Goal: Information Seeking & Learning: Compare options

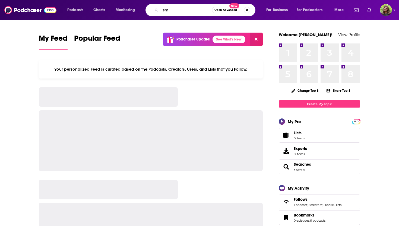
type input "s"
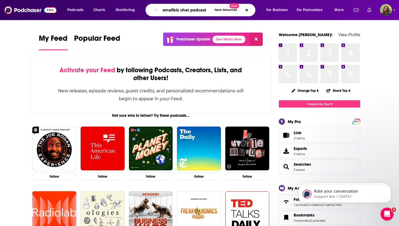
type input "smallbiz chat podcast"
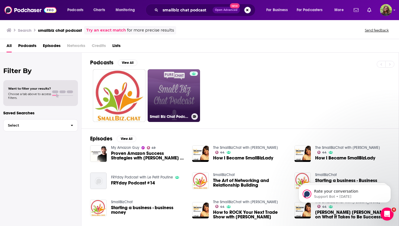
click at [171, 89] on link "Small Biz Chat Podcast" at bounding box center [174, 95] width 53 height 53
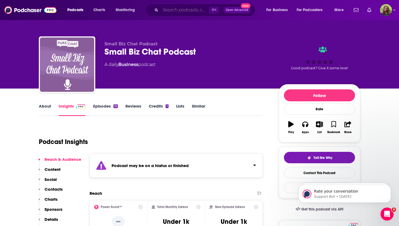
click at [193, 8] on input "Search podcasts, credits, & more..." at bounding box center [185, 10] width 49 height 9
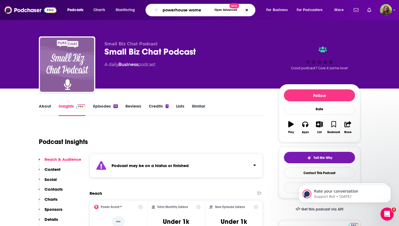
type input "powerhouse women"
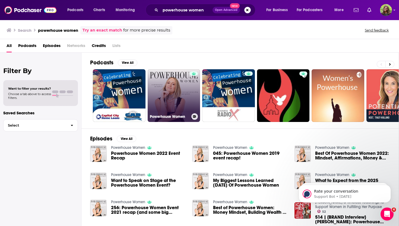
click at [176, 88] on link "Powerhouse Women" at bounding box center [174, 95] width 53 height 53
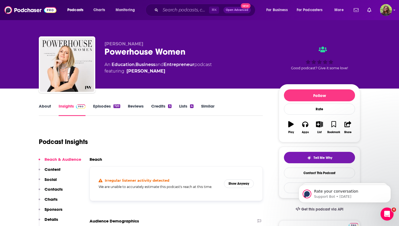
click at [106, 107] on link "Episodes 720" at bounding box center [106, 110] width 27 height 13
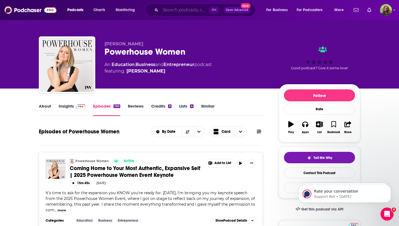
click at [178, 7] on input "Search podcasts, credits, & more..." at bounding box center [185, 10] width 49 height 9
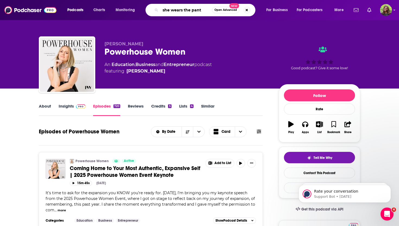
type input "she wears the pants"
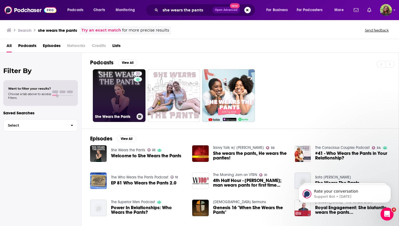
click at [108, 107] on link "22 She Wears the Pants" at bounding box center [119, 95] width 53 height 53
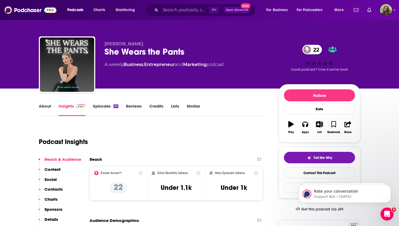
click at [44, 105] on link "About" at bounding box center [45, 110] width 12 height 13
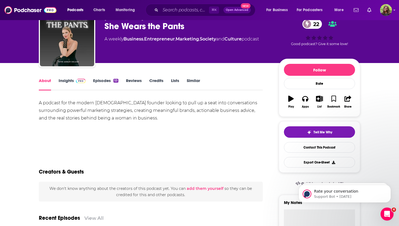
scroll to position [27, 0]
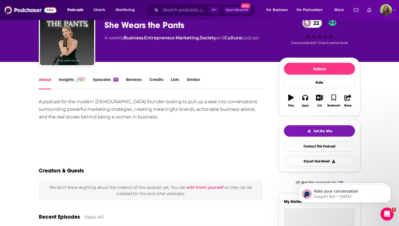
click at [107, 79] on link "Episodes 53" at bounding box center [105, 83] width 25 height 13
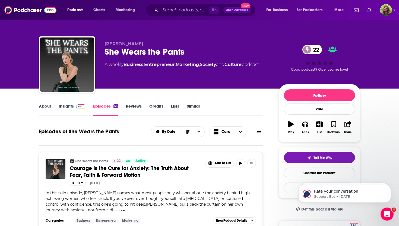
click at [194, 107] on link "Similar" at bounding box center [193, 110] width 13 height 13
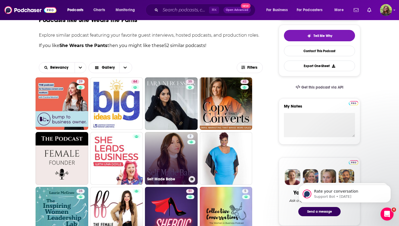
scroll to position [205, 0]
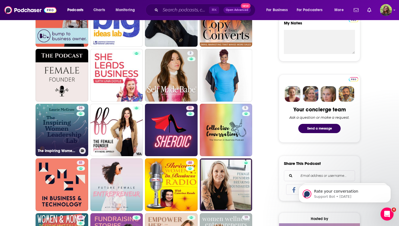
click at [67, 129] on link "26 The Inspiring Women Leadership Lab" at bounding box center [62, 130] width 53 height 53
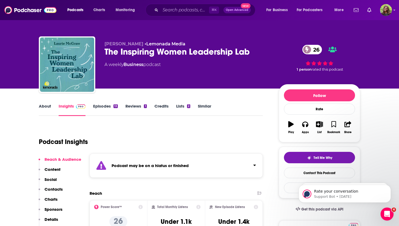
click at [48, 109] on link "About" at bounding box center [45, 110] width 12 height 13
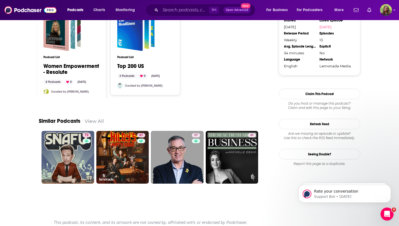
scroll to position [476, 0]
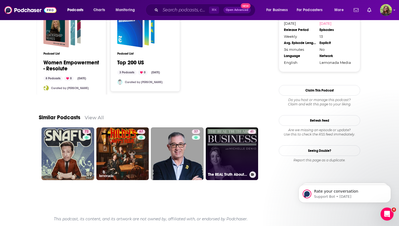
click at [232, 157] on link "41 The REAL Truth About Business: Business Growth Tips for Solopreneurs + Small…" at bounding box center [232, 153] width 53 height 53
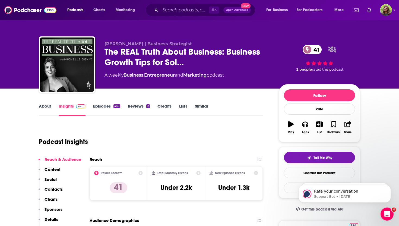
click at [43, 104] on link "About" at bounding box center [45, 110] width 12 height 13
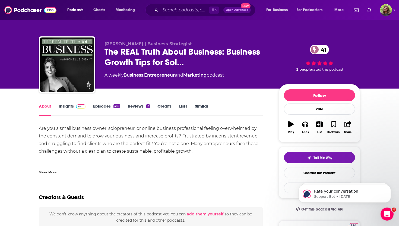
click at [202, 107] on link "Similar" at bounding box center [201, 110] width 13 height 13
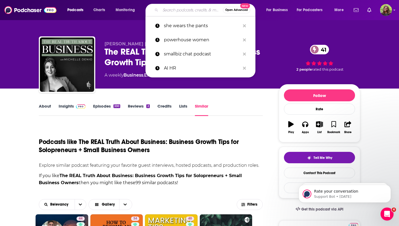
click at [177, 12] on input "Search podcasts, credits, & more..." at bounding box center [192, 10] width 63 height 9
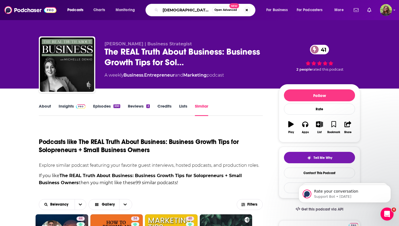
type input "female founder"
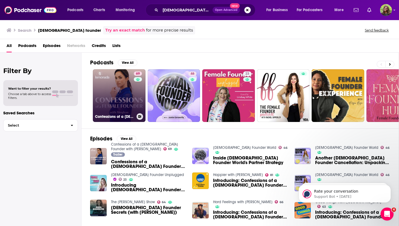
click at [127, 86] on link "69 Confessions of a Female Founder with Meghan" at bounding box center [119, 95] width 53 height 53
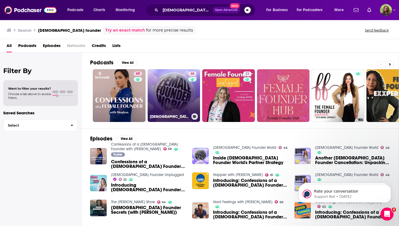
click at [178, 93] on link "46 Female Founder World" at bounding box center [174, 95] width 53 height 53
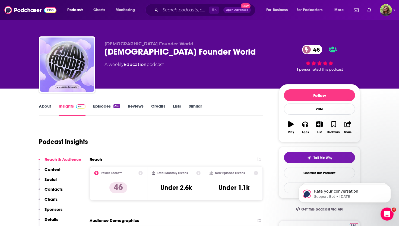
click at [191, 107] on link "Similar" at bounding box center [195, 110] width 13 height 13
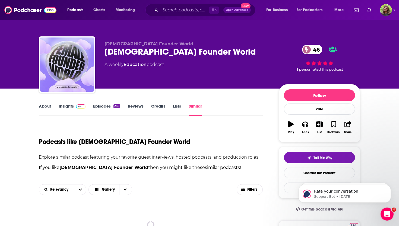
click at [193, 107] on link "Similar" at bounding box center [195, 110] width 13 height 13
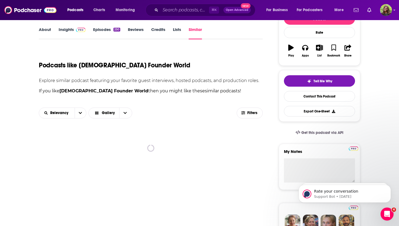
scroll to position [149, 0]
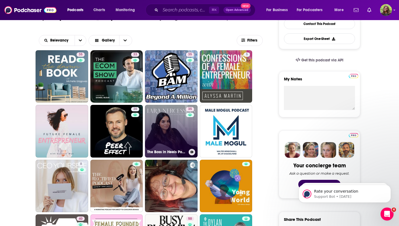
click at [182, 131] on link "35 The Boss in Heels Podcast" at bounding box center [171, 131] width 53 height 53
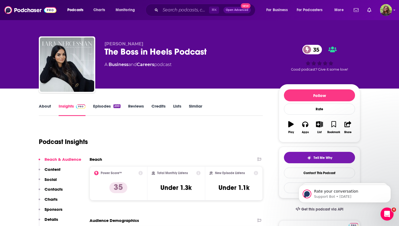
click at [48, 110] on link "About" at bounding box center [45, 110] width 12 height 13
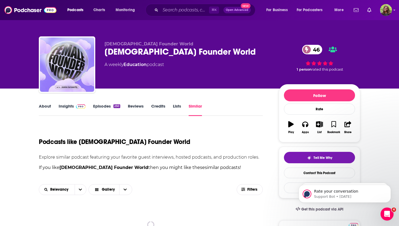
click at [197, 110] on link "Similar" at bounding box center [195, 110] width 13 height 13
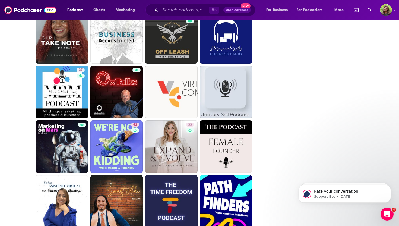
scroll to position [1230, 0]
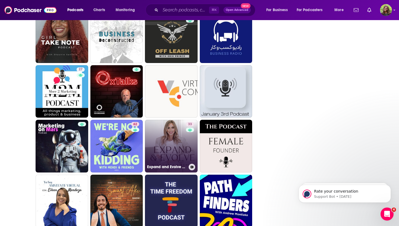
click at [178, 133] on link "33 Expand and Evolve with Carly Pinchin" at bounding box center [171, 146] width 53 height 53
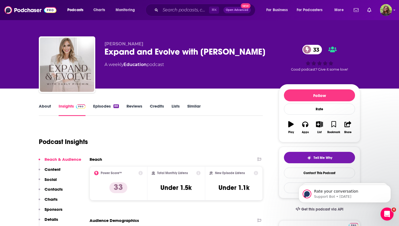
click at [47, 105] on link "About" at bounding box center [45, 110] width 12 height 13
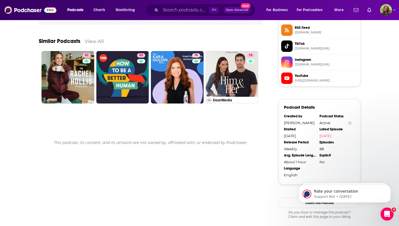
scroll to position [467, 0]
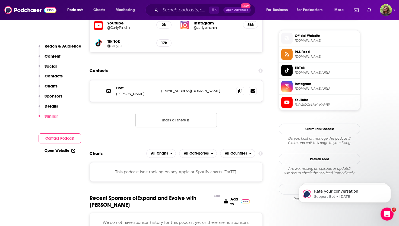
scroll to position [363, 0]
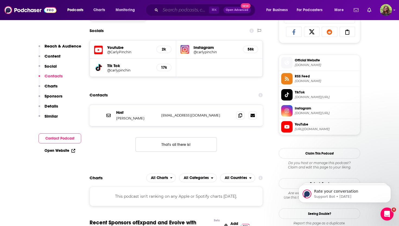
click at [183, 12] on input "Search podcasts, credits, & more..." at bounding box center [185, 10] width 49 height 9
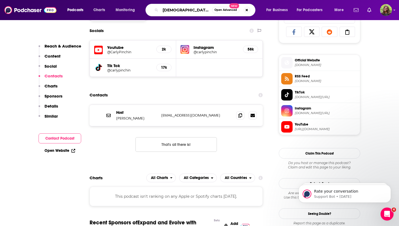
type input "[DEMOGRAPHIC_DATA] entrepreneurs"
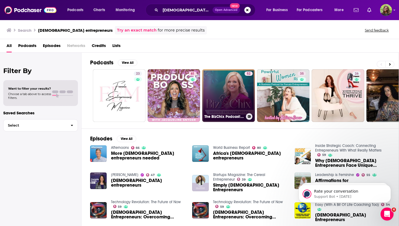
click at [228, 80] on link "52 The BizChix Podcast: Female Entrepreneurs | Women Small Business | Biz Chix" at bounding box center [228, 95] width 53 height 53
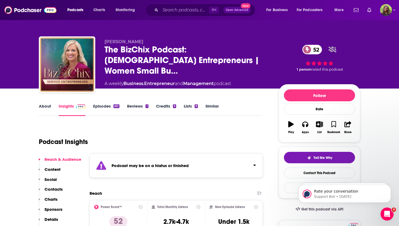
click at [104, 105] on link "Episodes 651" at bounding box center [106, 110] width 26 height 13
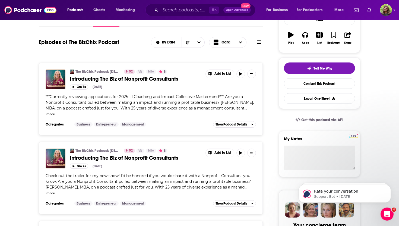
scroll to position [89, 0]
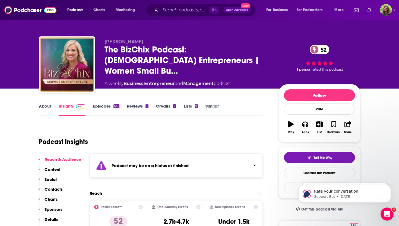
click at [214, 108] on link "Similar" at bounding box center [212, 110] width 13 height 13
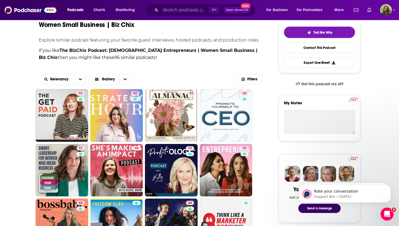
scroll to position [129, 0]
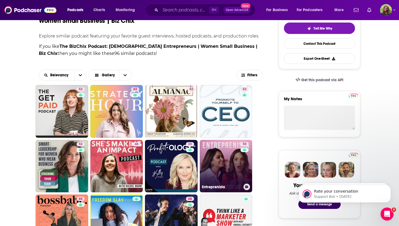
click at [227, 167] on link "50 Entreprenista" at bounding box center [226, 166] width 53 height 53
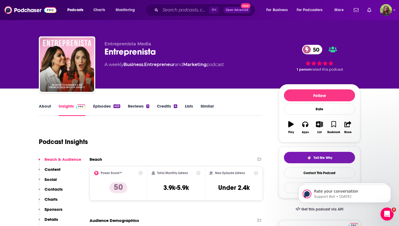
click at [46, 107] on link "About" at bounding box center [45, 110] width 12 height 13
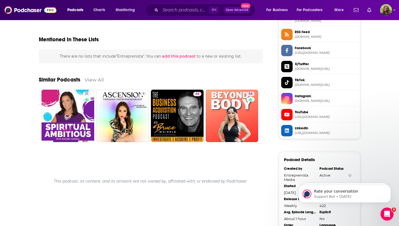
scroll to position [450, 0]
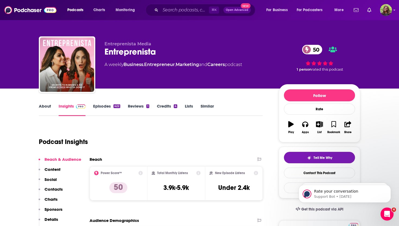
click at [205, 106] on link "Similar" at bounding box center [207, 110] width 13 height 13
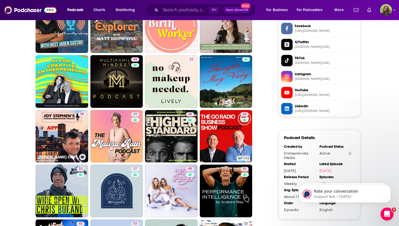
scroll to position [473, 0]
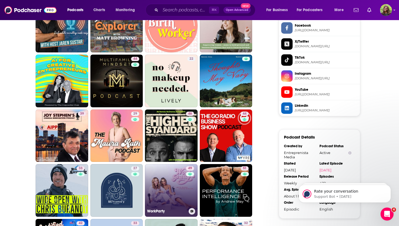
click at [172, 189] on link "49 WorkParty" at bounding box center [171, 190] width 53 height 53
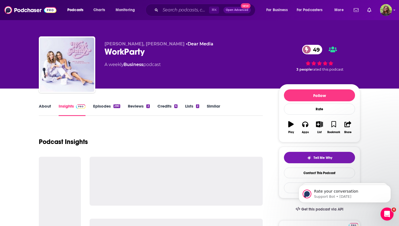
click at [47, 108] on link "About" at bounding box center [45, 110] width 12 height 13
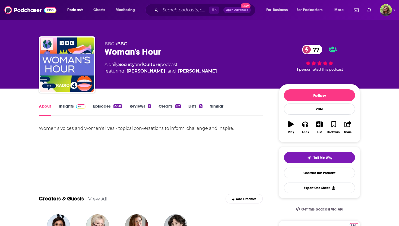
click at [104, 106] on link "Episodes 2798" at bounding box center [107, 110] width 29 height 13
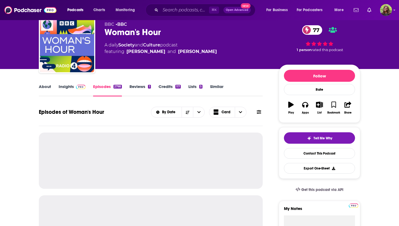
scroll to position [24, 0]
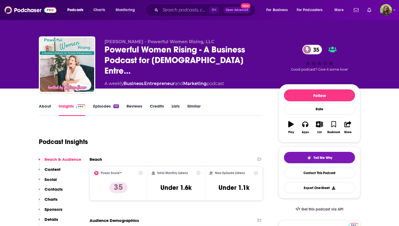
click at [49, 109] on link "About" at bounding box center [45, 110] width 12 height 13
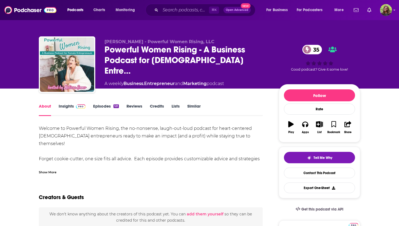
click at [69, 108] on link "Insights" at bounding box center [72, 110] width 27 height 13
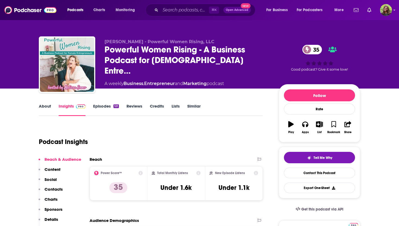
click at [98, 109] on link "Episodes 121" at bounding box center [106, 110] width 26 height 13
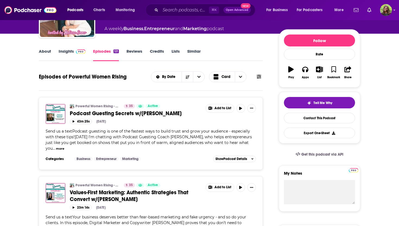
scroll to position [54, 0]
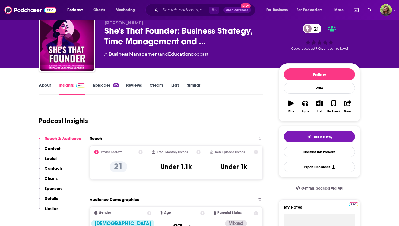
scroll to position [7, 0]
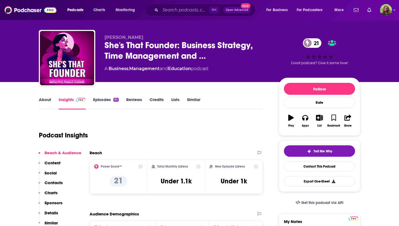
click at [101, 101] on link "Episodes 85" at bounding box center [106, 103] width 26 height 13
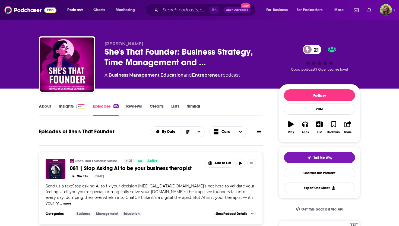
click at [197, 107] on link "Similar" at bounding box center [193, 110] width 13 height 13
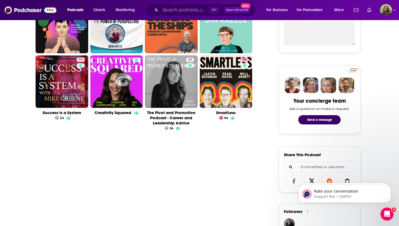
scroll to position [66, 0]
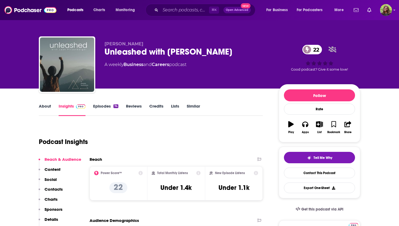
click at [98, 106] on link "Episodes 74" at bounding box center [105, 110] width 25 height 13
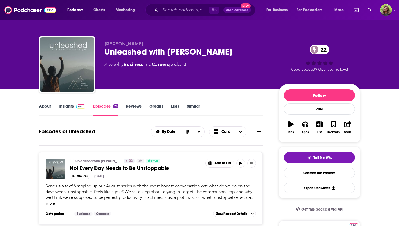
click at [46, 104] on link "About" at bounding box center [45, 110] width 12 height 13
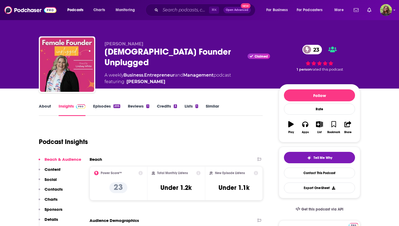
click at [99, 107] on link "Episodes 205" at bounding box center [106, 110] width 27 height 13
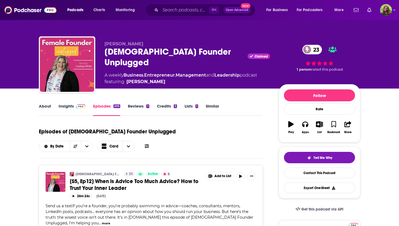
click at [44, 107] on link "About" at bounding box center [45, 110] width 12 height 13
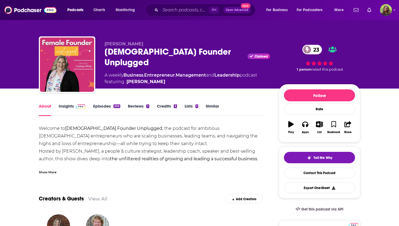
click at [51, 173] on div "Show More" at bounding box center [48, 171] width 18 height 5
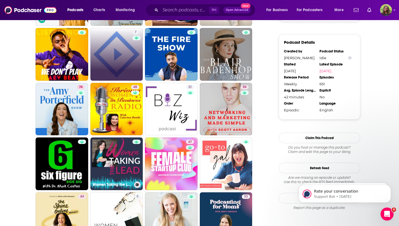
scroll to position [582, 0]
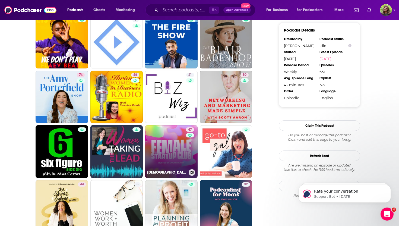
click at [179, 154] on link "47 [DEMOGRAPHIC_DATA] Startup Club" at bounding box center [171, 151] width 53 height 53
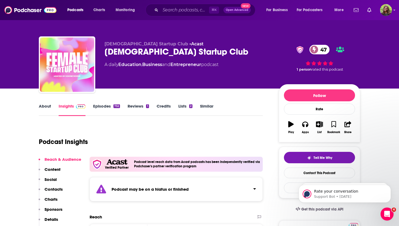
click at [108, 107] on link "Episodes 732" at bounding box center [106, 110] width 27 height 13
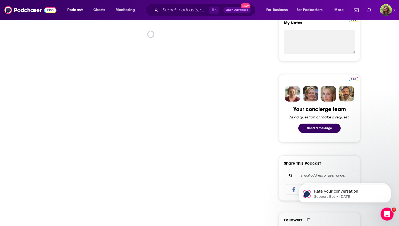
scroll to position [277, 0]
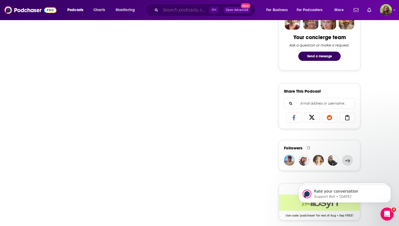
click at [193, 10] on input "Search podcasts, credits, & more..." at bounding box center [185, 10] width 49 height 9
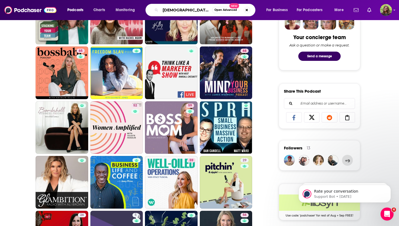
type input "[DEMOGRAPHIC_DATA] entrepreneurs"
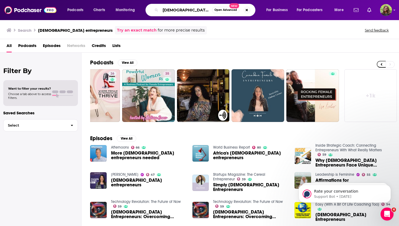
drag, startPoint x: 209, startPoint y: 8, endPoint x: 149, endPoint y: 8, distance: 59.5
click at [149, 8] on div "[DEMOGRAPHIC_DATA] entrepreneurs Open Advanced New" at bounding box center [201, 10] width 110 height 13
type input "women in business"
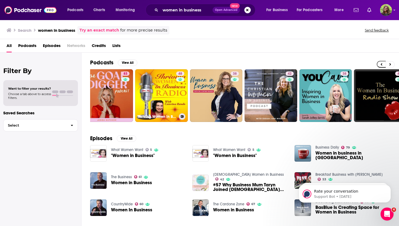
scroll to position [0, 69]
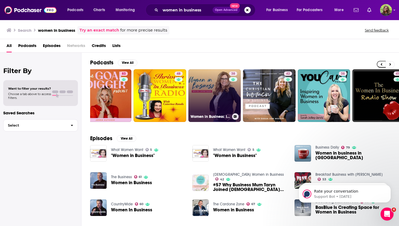
click at [206, 104] on link "38 Women in Business: Inspirational Stories of Women Entrepreneurs" at bounding box center [215, 95] width 53 height 53
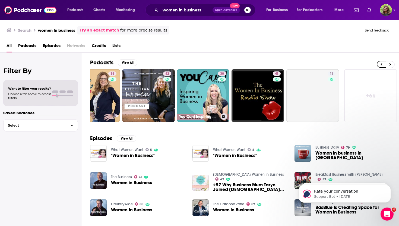
scroll to position [0, 189]
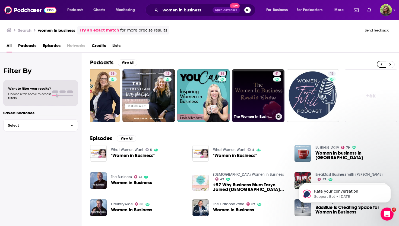
click at [241, 93] on link "41 The Women In Business Radio Show" at bounding box center [258, 95] width 53 height 53
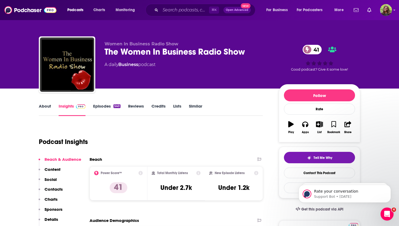
click at [107, 107] on link "Episodes 540" at bounding box center [106, 110] width 27 height 13
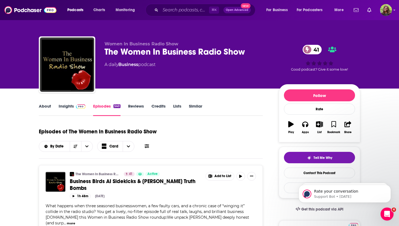
click at [48, 109] on link "About" at bounding box center [45, 110] width 12 height 13
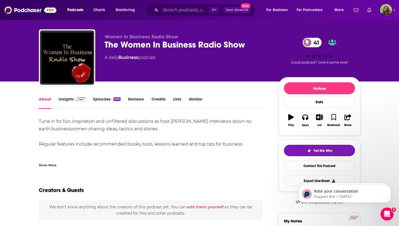
scroll to position [10, 0]
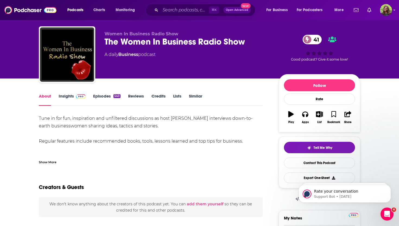
click at [195, 98] on link "Similar" at bounding box center [195, 99] width 13 height 13
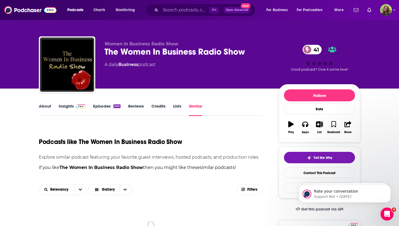
scroll to position [114, 0]
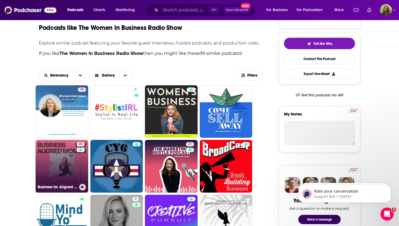
click at [60, 161] on link "45 Business for Aligned Women" at bounding box center [62, 166] width 53 height 53
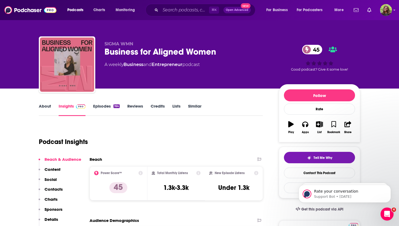
click at [48, 109] on link "About" at bounding box center [45, 110] width 12 height 13
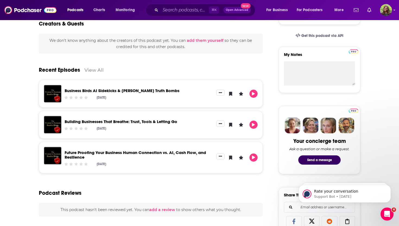
scroll to position [338, 0]
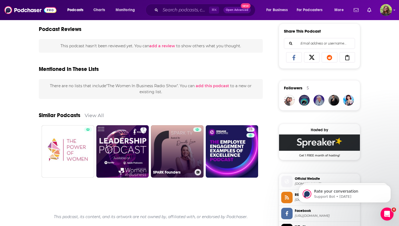
click at [190, 167] on link "SPARK Founders" at bounding box center [177, 151] width 53 height 53
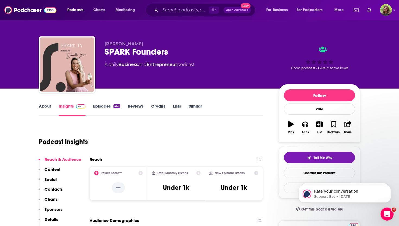
click at [43, 108] on link "About" at bounding box center [45, 110] width 12 height 13
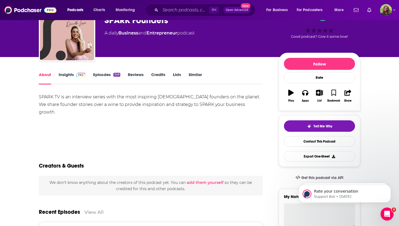
scroll to position [38, 0]
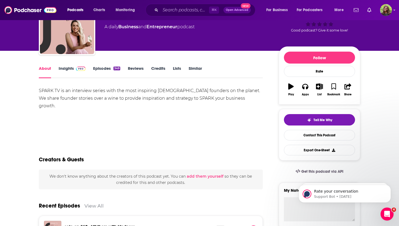
click at [105, 73] on link "Episodes 349" at bounding box center [106, 72] width 27 height 13
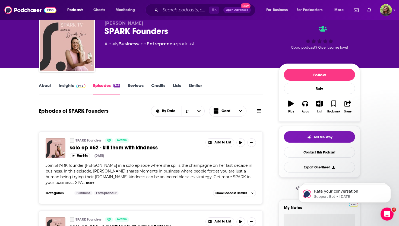
scroll to position [23, 0]
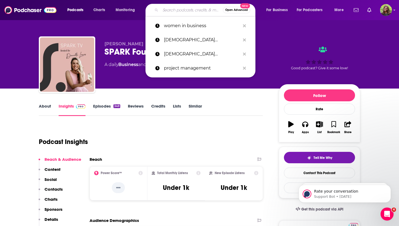
click at [186, 9] on input "Search podcasts, credits, & more..." at bounding box center [192, 10] width 63 height 9
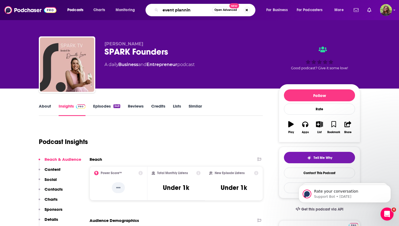
type input "event planning"
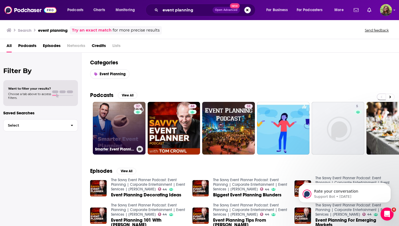
click at [131, 123] on link "37 Smarter Event Planning" at bounding box center [119, 128] width 53 height 53
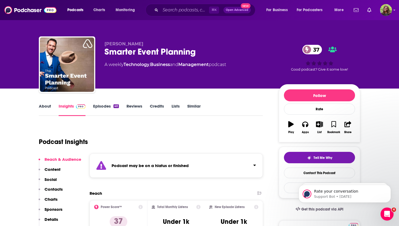
click at [196, 107] on link "Similar" at bounding box center [194, 110] width 13 height 13
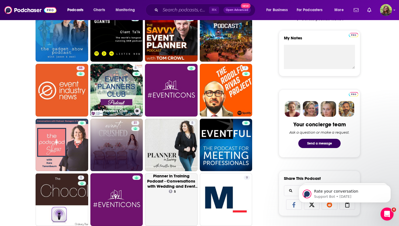
scroll to position [176, 0]
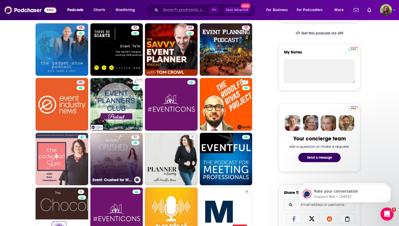
click at [107, 141] on link "31 Event: Crushed for Wedding Pros" at bounding box center [116, 159] width 53 height 53
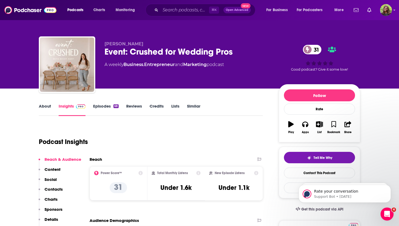
click at [45, 106] on link "About" at bounding box center [45, 110] width 12 height 13
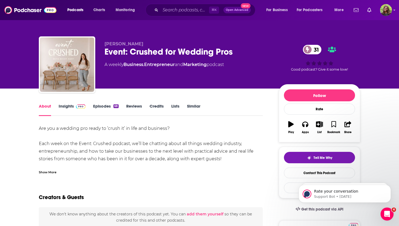
click at [50, 170] on div "Show More" at bounding box center [48, 171] width 18 height 5
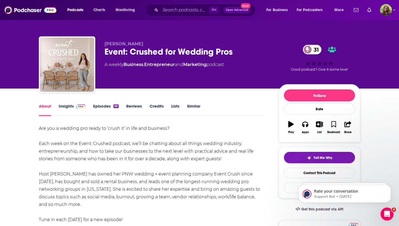
click at [99, 106] on link "Episodes 68" at bounding box center [106, 110] width 26 height 13
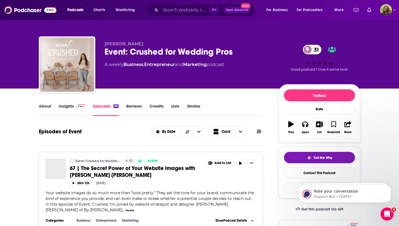
scroll to position [45, 0]
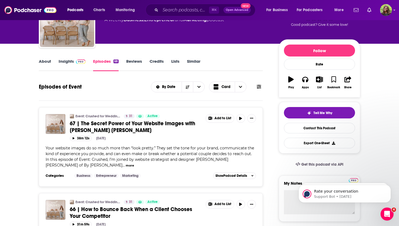
click at [195, 61] on link "Similar" at bounding box center [193, 65] width 13 height 13
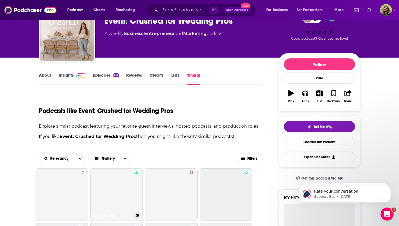
scroll to position [74, 0]
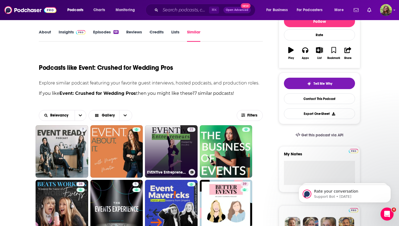
click at [165, 145] on link "22 EVENTive Entrepreneurs - Events and Sponsorship Podcast" at bounding box center [171, 151] width 53 height 53
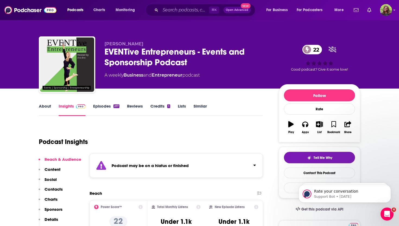
click at [43, 108] on link "About" at bounding box center [45, 110] width 12 height 13
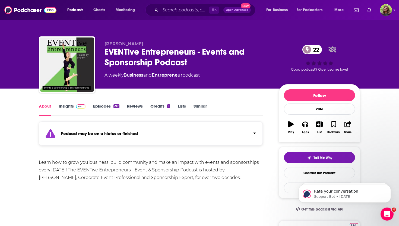
click at [99, 107] on link "Episodes 217" at bounding box center [106, 110] width 26 height 13
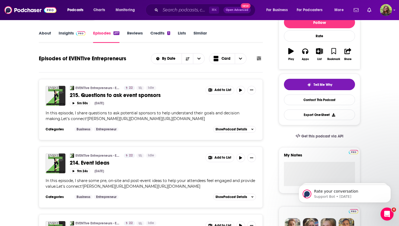
scroll to position [80, 0]
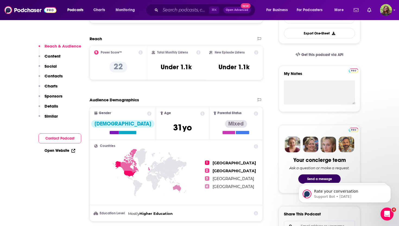
scroll to position [157, 0]
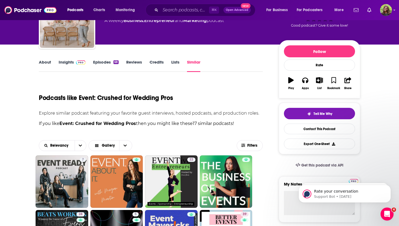
scroll to position [124, 0]
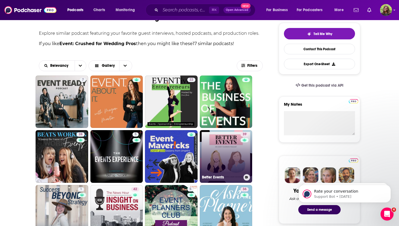
click at [220, 158] on link "39 Better Events" at bounding box center [226, 156] width 53 height 53
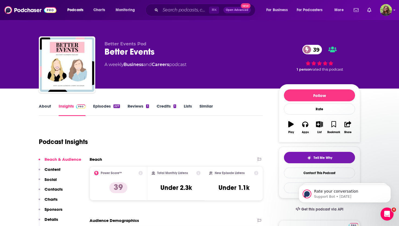
click at [47, 106] on link "About" at bounding box center [45, 110] width 12 height 13
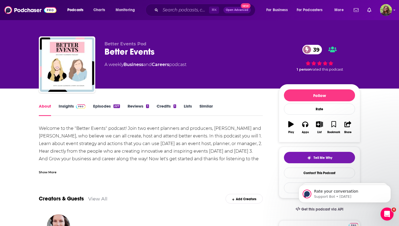
click at [103, 108] on link "Episodes 227" at bounding box center [106, 110] width 27 height 13
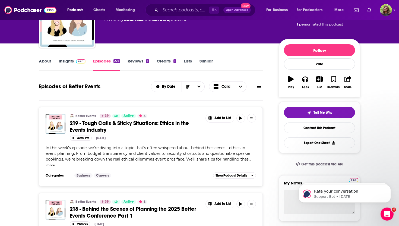
scroll to position [64, 0]
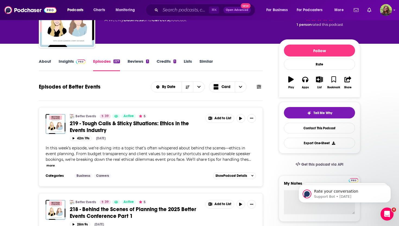
scroll to position [0, 0]
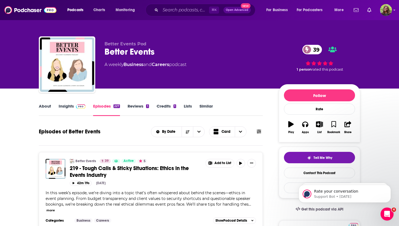
click at [203, 104] on link "Similar" at bounding box center [206, 110] width 13 height 13
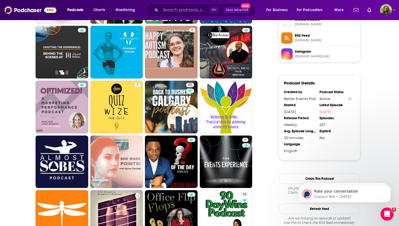
scroll to position [475, 0]
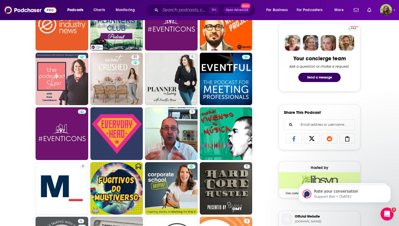
scroll to position [238, 0]
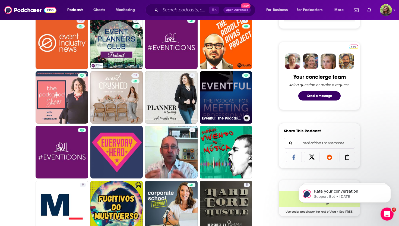
click at [214, 95] on link "Eventful: The Podcast for Meeting Professionals" at bounding box center [226, 97] width 53 height 53
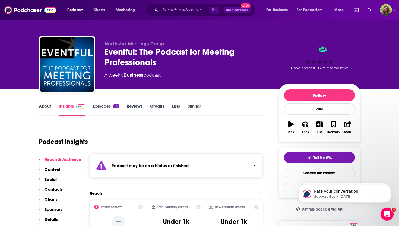
click at [106, 104] on link "Episodes 110" at bounding box center [106, 110] width 26 height 13
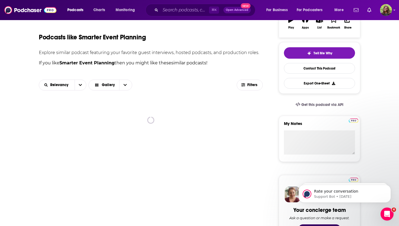
scroll to position [104, 0]
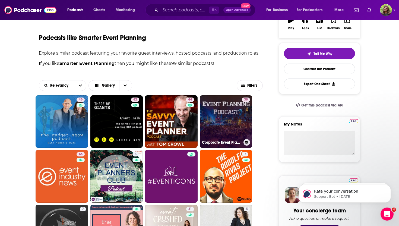
click at [224, 118] on link "38 Corporate Event Planning Tips in [GEOGRAPHIC_DATA], [GEOGRAPHIC_DATA]" at bounding box center [226, 121] width 53 height 53
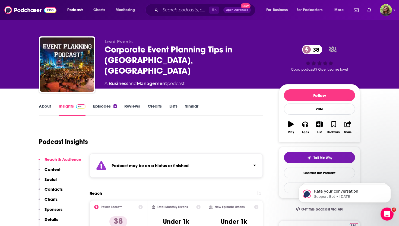
click at [103, 108] on link "Episodes 3" at bounding box center [105, 110] width 24 height 13
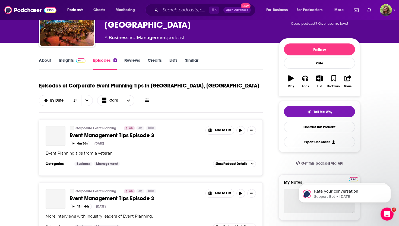
scroll to position [60, 0]
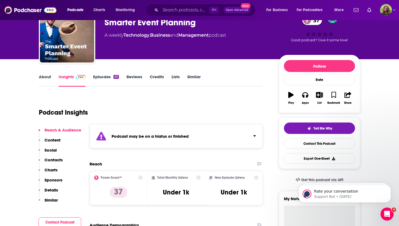
scroll to position [76, 0]
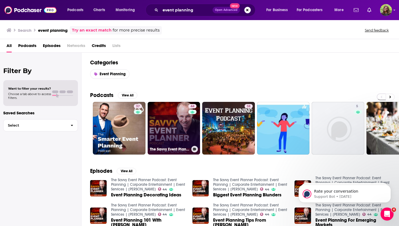
click at [186, 138] on link "44 The Savvy Event Planner Podcast: Event Planning | Corporate Entertainment | …" at bounding box center [174, 128] width 53 height 53
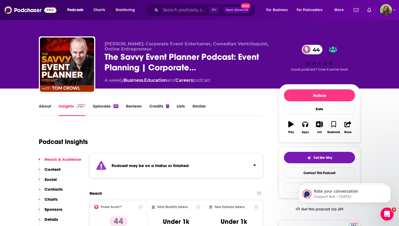
click at [201, 106] on link "Similar" at bounding box center [199, 110] width 13 height 13
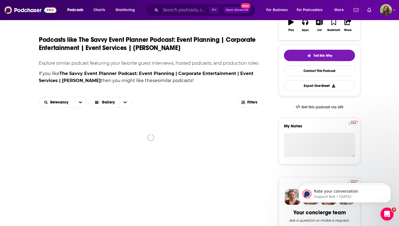
scroll to position [157, 0]
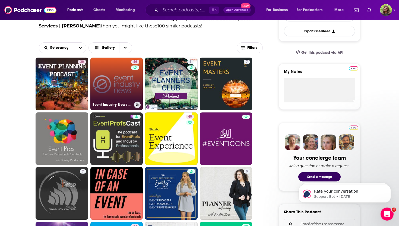
click at [116, 86] on link "46 Event Industry News Podcast" at bounding box center [116, 84] width 53 height 53
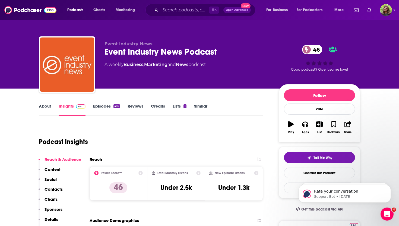
click at [47, 106] on link "About" at bounding box center [45, 110] width 12 height 13
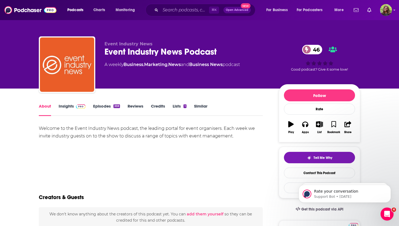
click at [94, 105] on link "Episodes 359" at bounding box center [106, 110] width 27 height 13
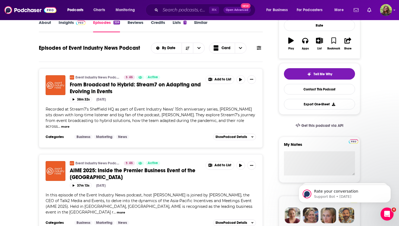
scroll to position [39, 0]
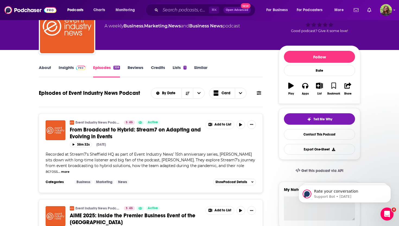
click at [200, 64] on div "About Insights Episodes 359 Reviews Credits Lists 1 Similar" at bounding box center [151, 70] width 224 height 13
click at [201, 66] on link "Similar" at bounding box center [200, 71] width 13 height 13
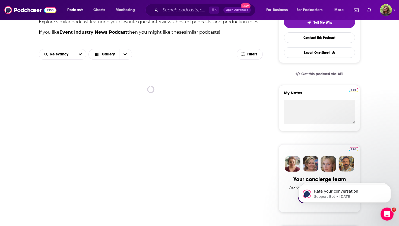
scroll to position [137, 0]
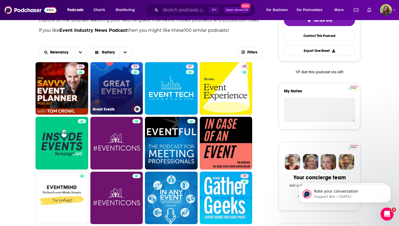
click at [113, 92] on link "33 Great Events" at bounding box center [116, 88] width 53 height 53
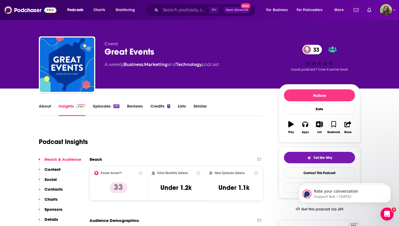
click at [46, 105] on link "About" at bounding box center [45, 110] width 12 height 13
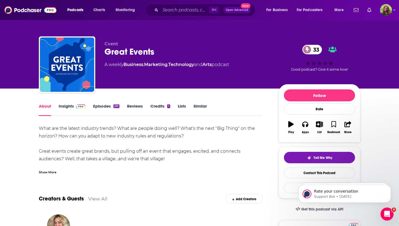
click at [101, 109] on link "Episodes 231" at bounding box center [106, 110] width 26 height 13
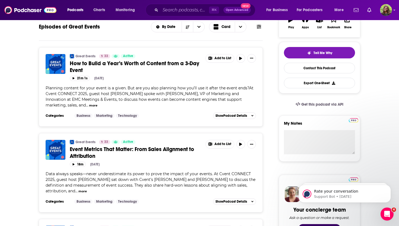
scroll to position [14, 0]
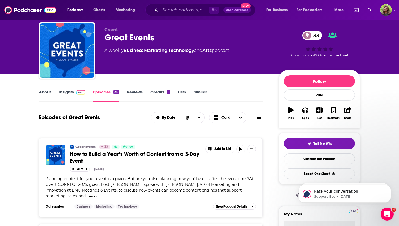
click at [200, 95] on link "Similar" at bounding box center [200, 95] width 13 height 13
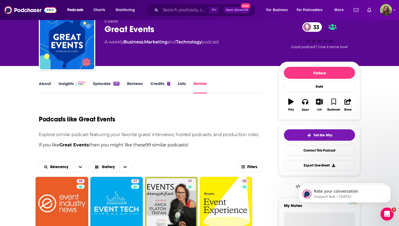
scroll to position [95, 0]
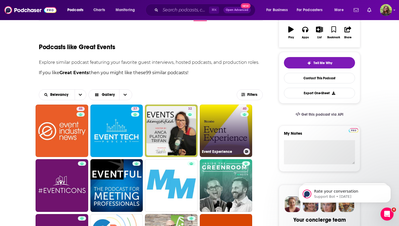
click at [216, 130] on link "40 Event Experience" at bounding box center [226, 131] width 53 height 53
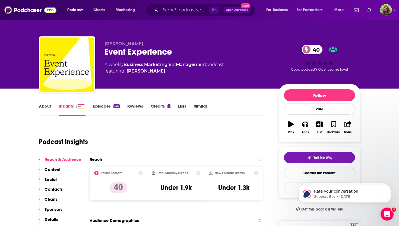
click at [47, 108] on link "About" at bounding box center [45, 110] width 12 height 13
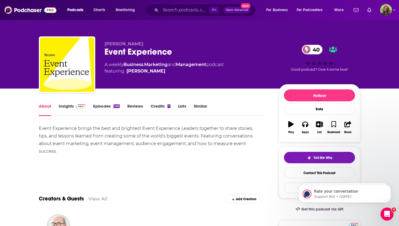
click at [198, 103] on div "About Insights Episodes 146 Reviews Credits 1 Lists Similar" at bounding box center [151, 109] width 224 height 13
click at [198, 104] on link "Similar" at bounding box center [200, 110] width 13 height 13
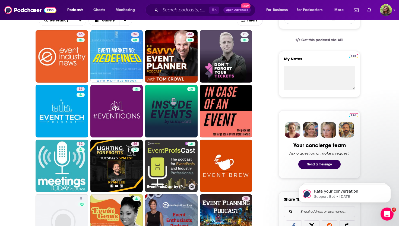
scroll to position [179, 0]
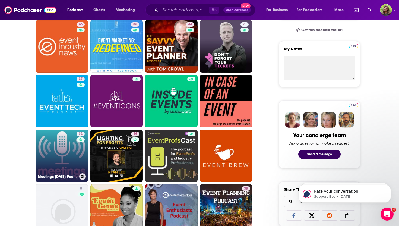
click at [70, 152] on link "32 Meetings [DATE] Podcast" at bounding box center [62, 156] width 53 height 53
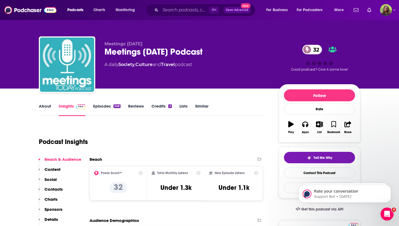
click at [49, 108] on link "About" at bounding box center [45, 110] width 12 height 13
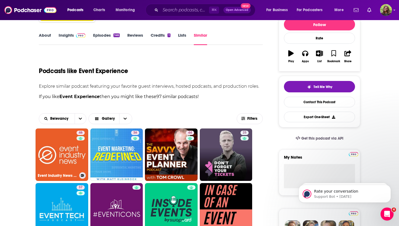
scroll to position [72, 0]
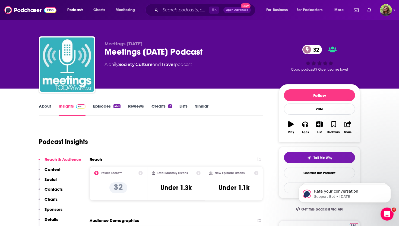
scroll to position [107, 0]
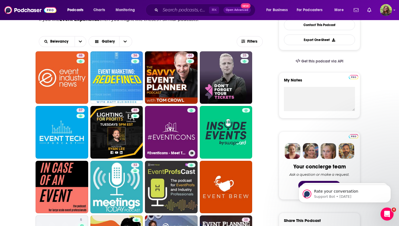
scroll to position [129, 0]
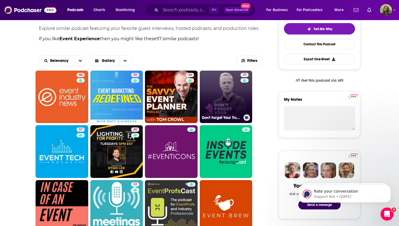
click at [226, 104] on link "25 Don't Forget Your Tickets" at bounding box center [226, 97] width 53 height 53
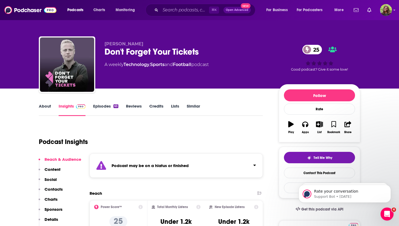
click at [49, 107] on link "About" at bounding box center [45, 110] width 12 height 13
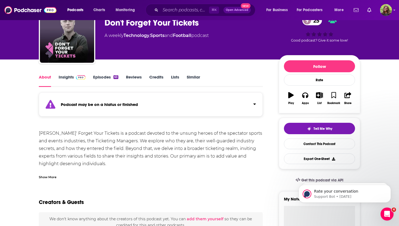
scroll to position [35, 0]
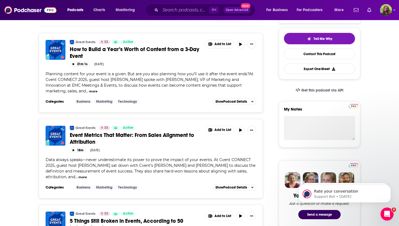
scroll to position [119, 0]
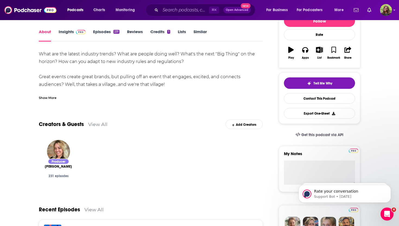
scroll to position [75, 0]
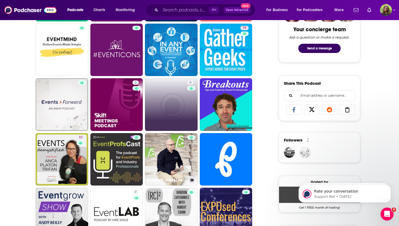
scroll to position [290, 0]
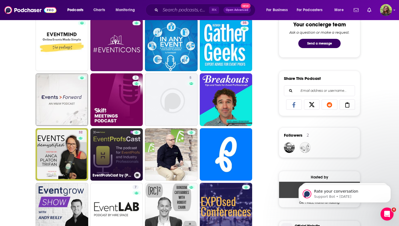
click at [109, 158] on link "EventProfsCast by [PERSON_NAME]" at bounding box center [116, 154] width 53 height 53
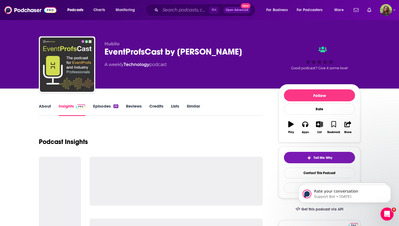
click at [103, 106] on link "Episodes 22" at bounding box center [105, 110] width 25 height 13
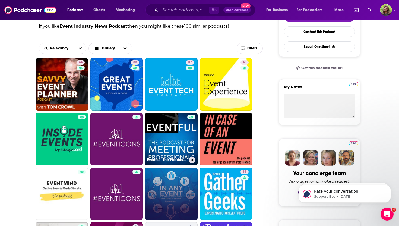
scroll to position [141, 0]
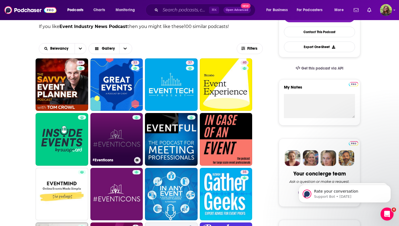
click at [110, 127] on link "#EventIcons" at bounding box center [116, 139] width 53 height 53
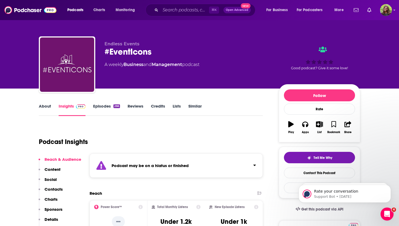
click at [107, 108] on link "Episodes 266" at bounding box center [106, 110] width 27 height 13
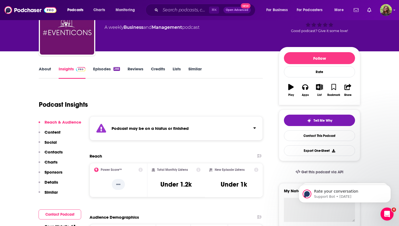
scroll to position [37, 0]
